Goal: Task Accomplishment & Management: Manage account settings

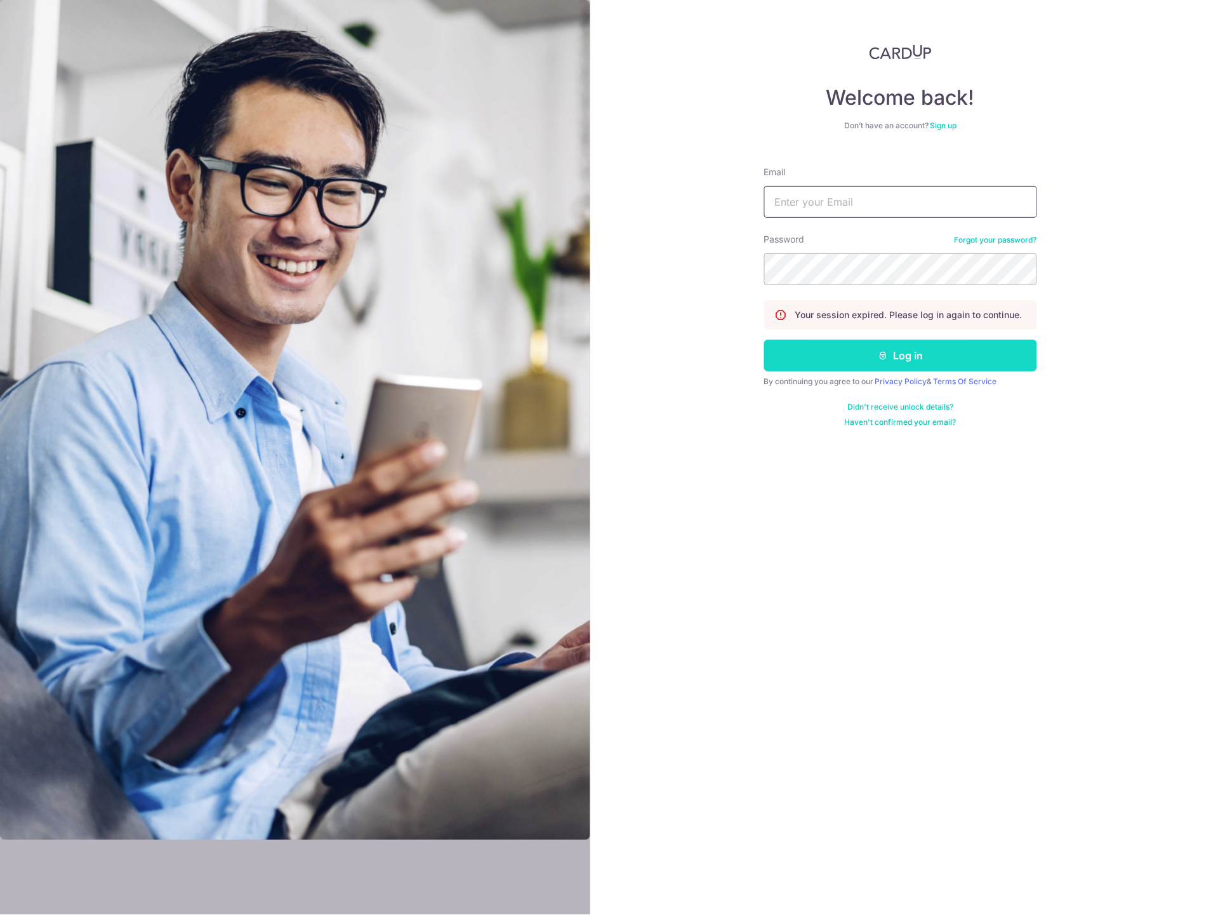
type input "Xcelapt@gmail.com"
click at [871, 354] on button "Log in" at bounding box center [900, 356] width 273 height 32
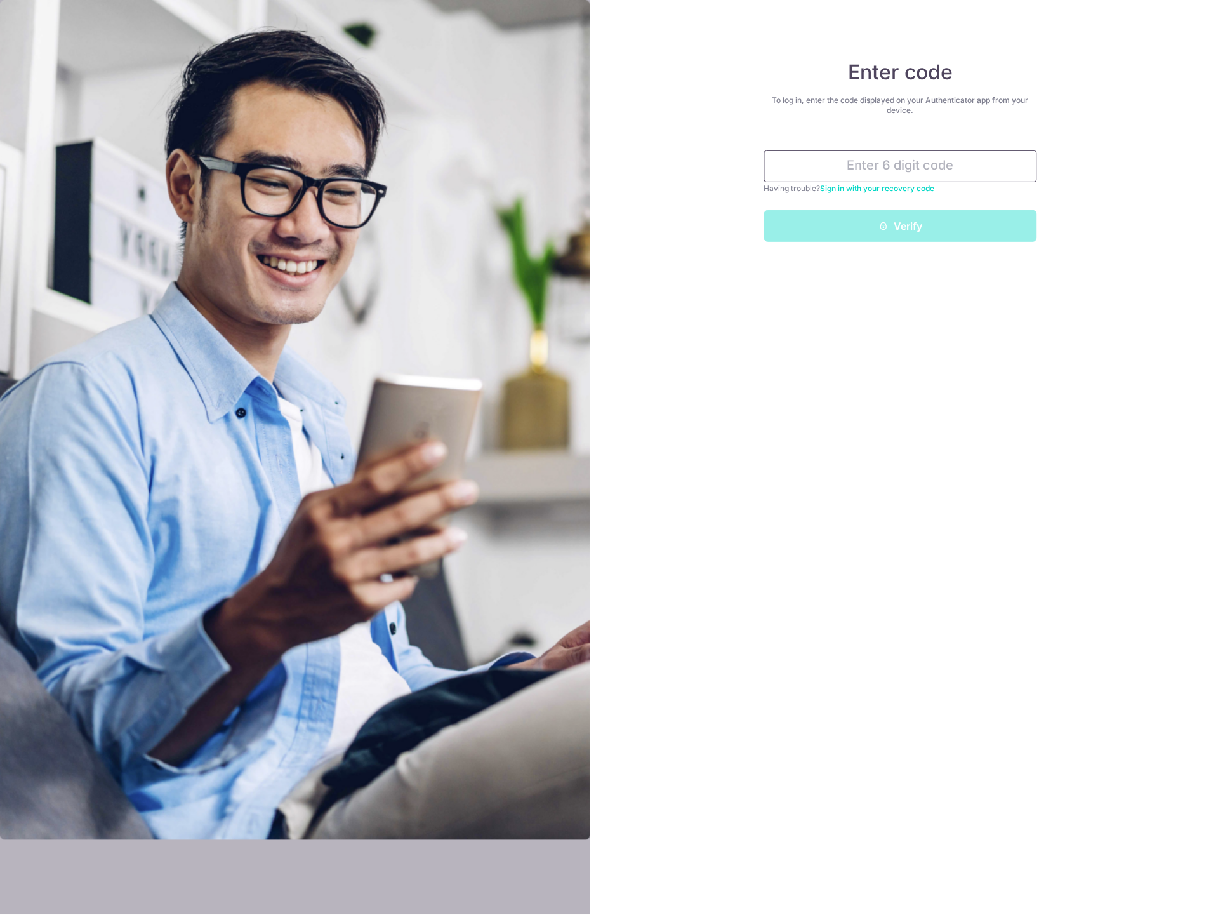
click at [960, 153] on input "text" at bounding box center [900, 166] width 273 height 32
type input "654981"
click at [764, 210] on button "Verify" at bounding box center [900, 226] width 273 height 32
